Goal: Find specific page/section: Find specific page/section

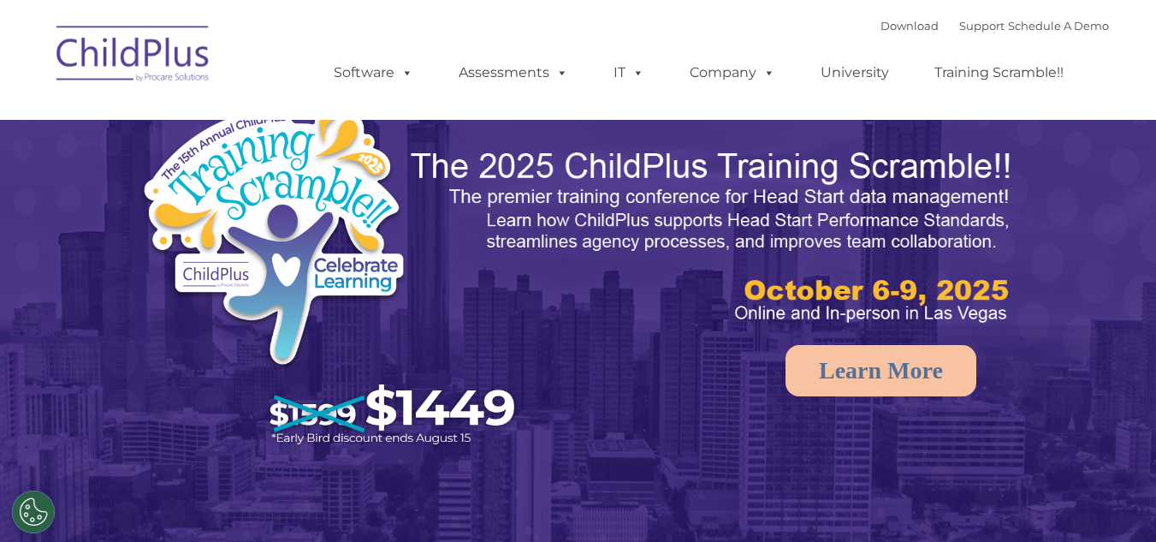
select select "MEDIUM"
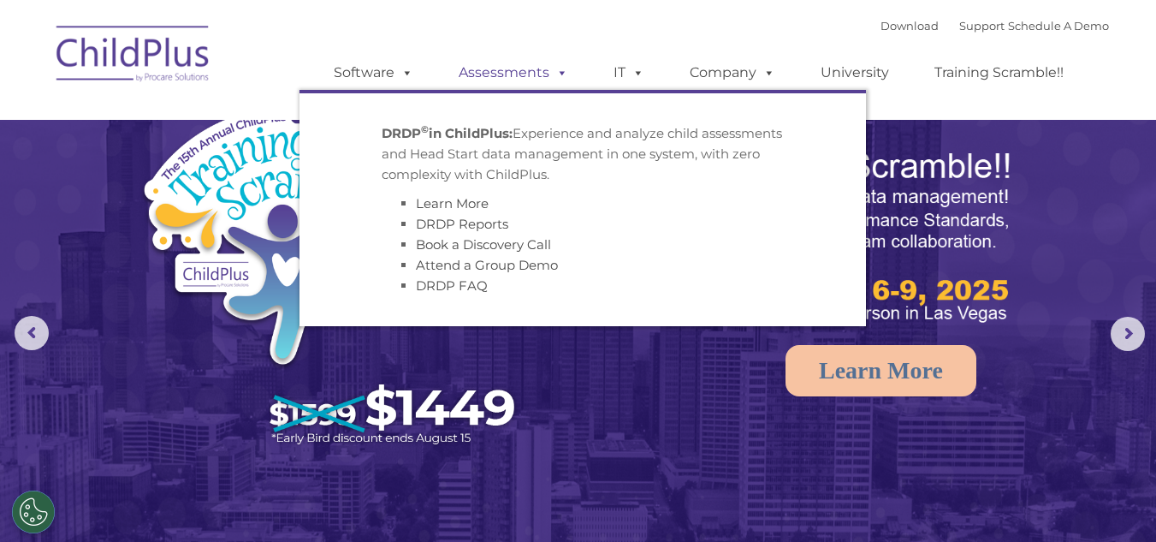
click at [525, 78] on link "Assessments" at bounding box center [514, 73] width 144 height 34
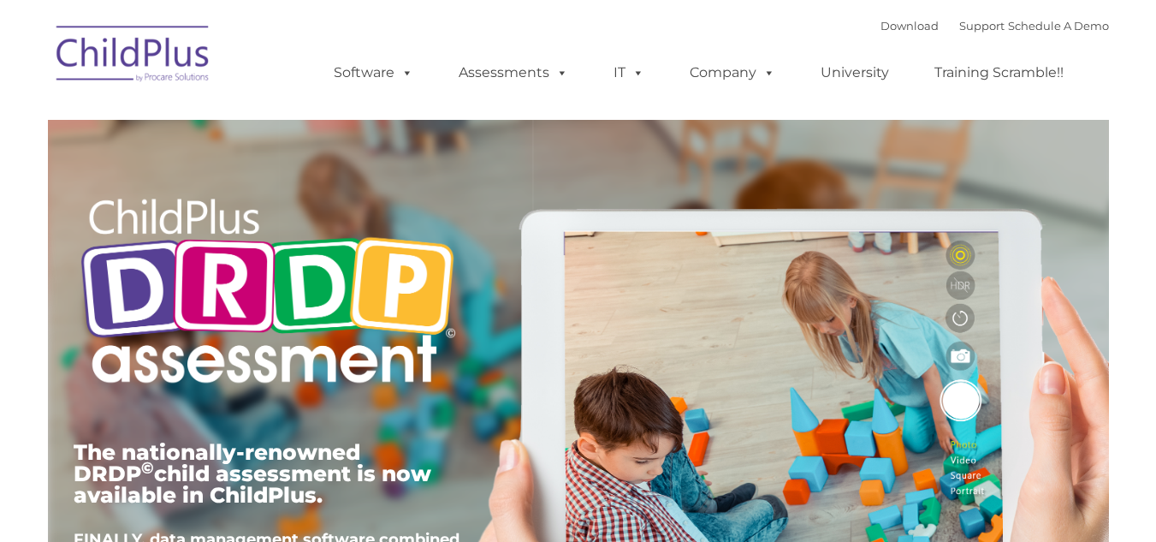
type input ""
